Goal: Transaction & Acquisition: Purchase product/service

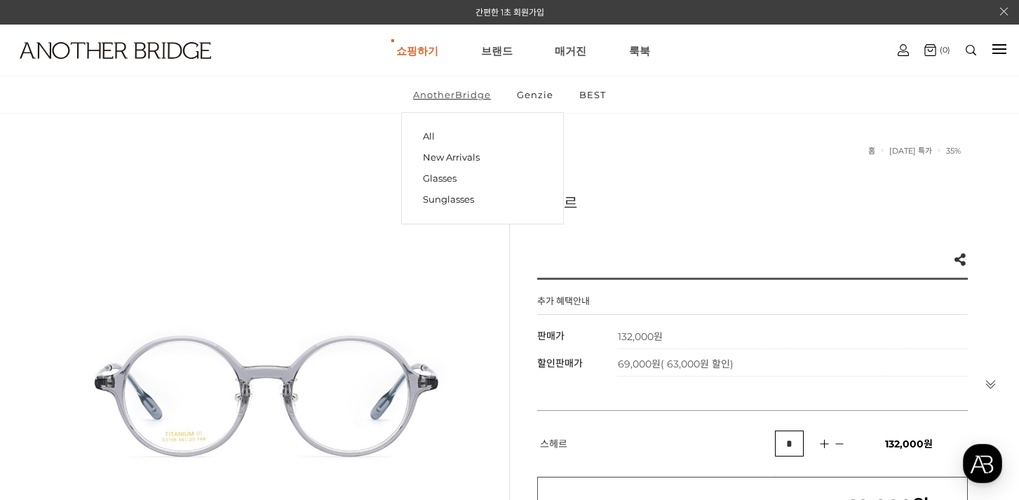
click at [465, 89] on link "AnotherBridge" at bounding box center [452, 94] width 102 height 36
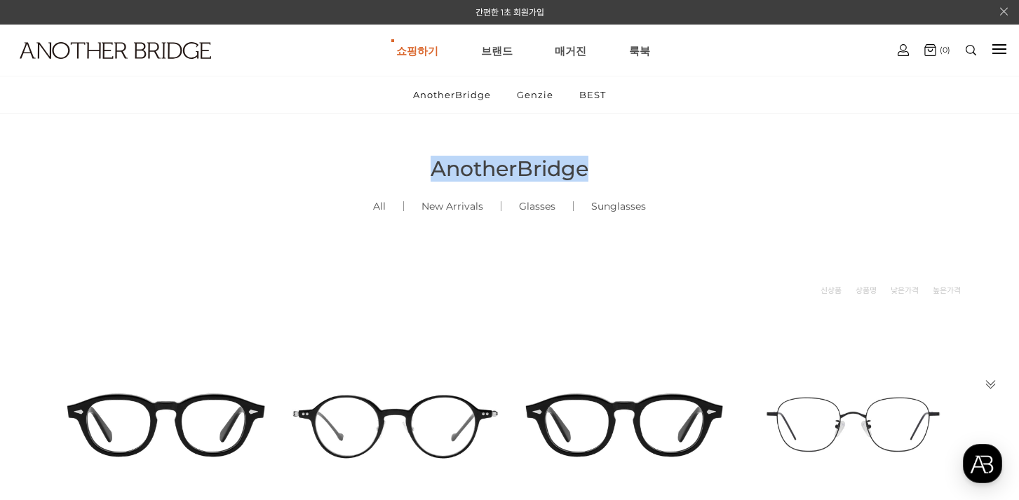
drag, startPoint x: 431, startPoint y: 169, endPoint x: 613, endPoint y: 167, distance: 182.3
click at [613, 167] on h2 "AnotherBridge" at bounding box center [509, 169] width 917 height 26
copy span "AnotherBridge"
